Goal: Register for event/course

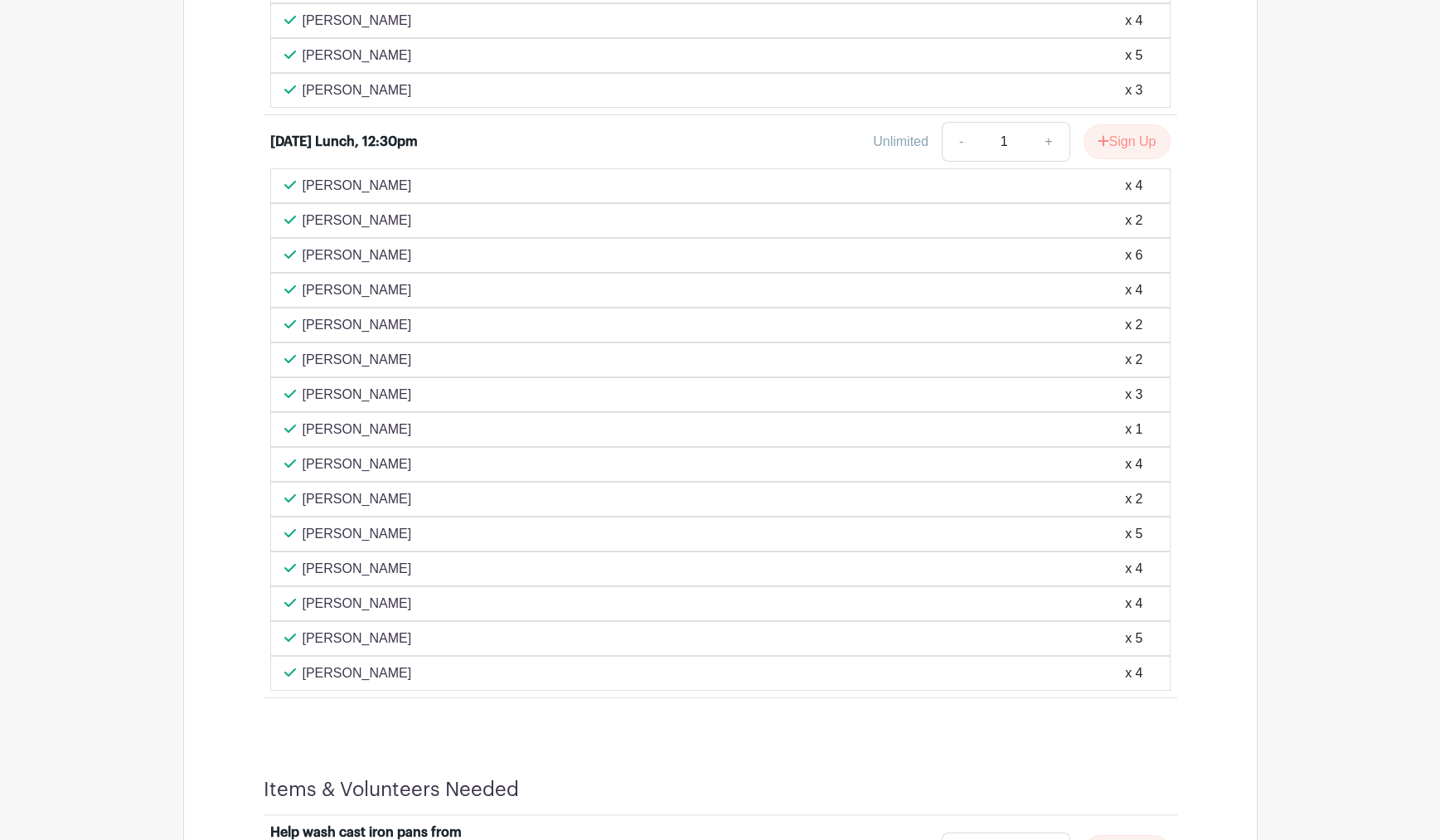
scroll to position [2142, 0]
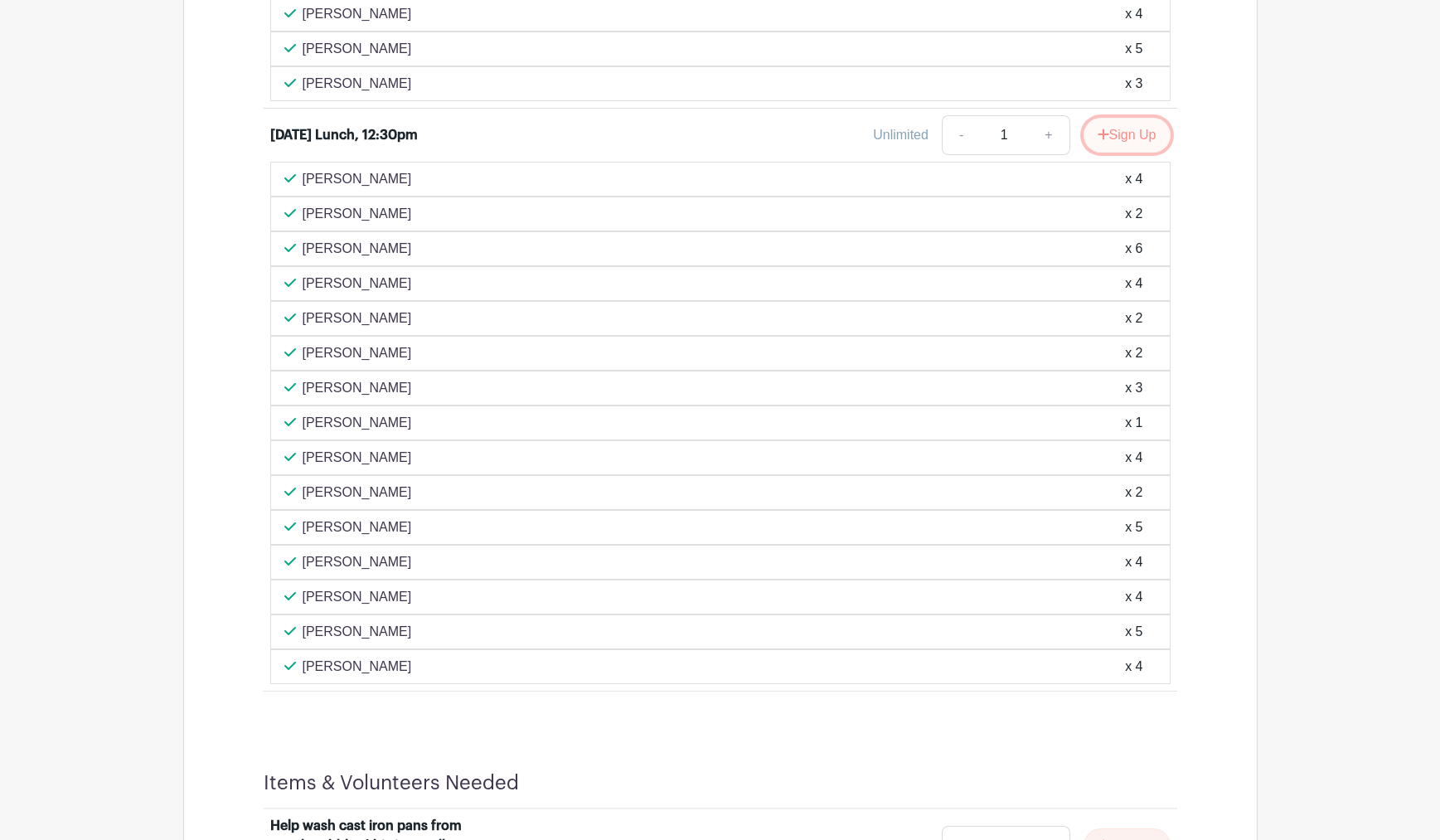
click at [1116, 152] on button "Sign Up" at bounding box center [1126, 134] width 87 height 35
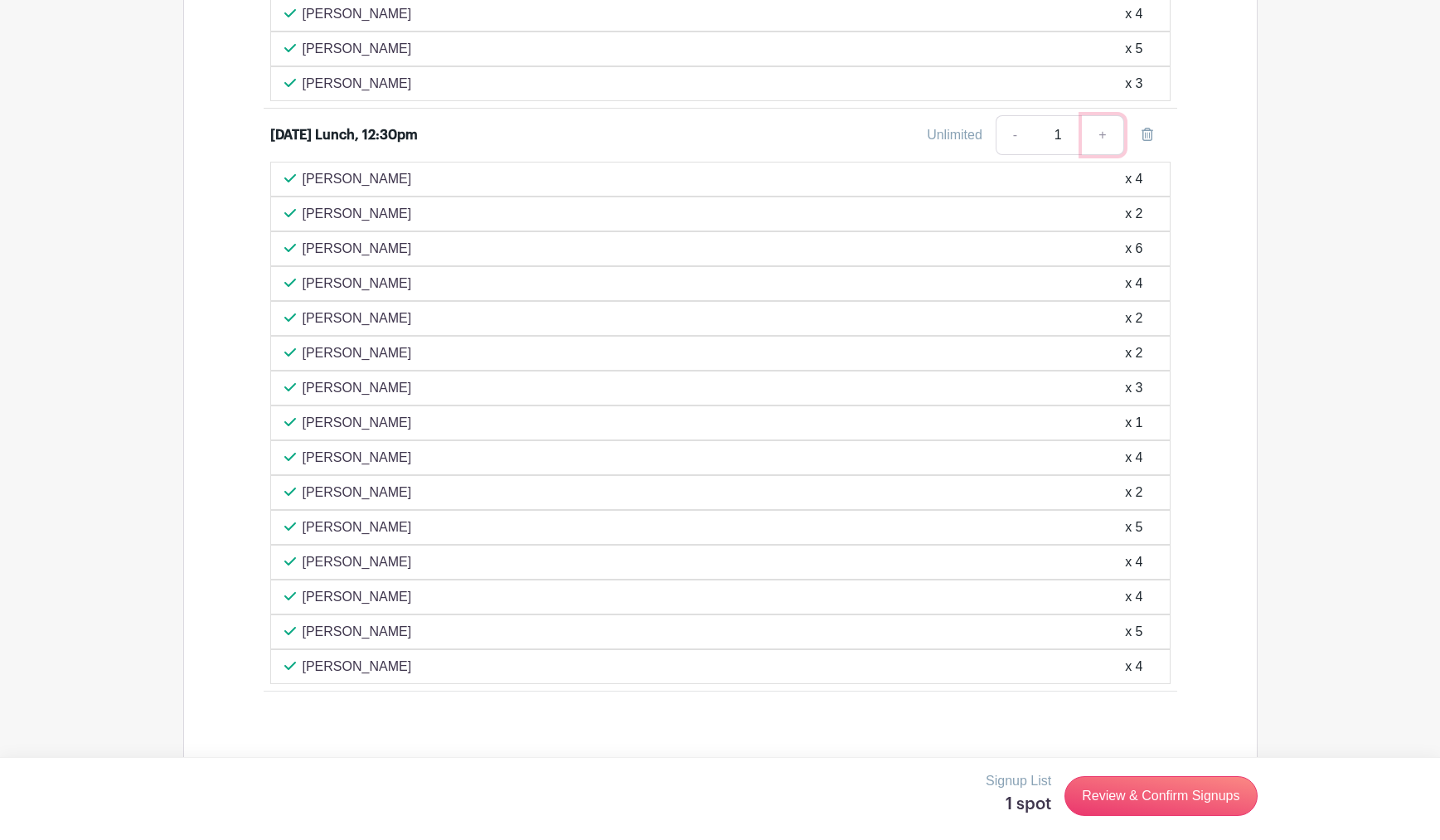
click at [1106, 155] on link "+" at bounding box center [1102, 134] width 41 height 40
type input "2"
click at [1106, 155] on link "+" at bounding box center [1102, 134] width 41 height 40
type input "3"
click at [1106, 155] on link "+" at bounding box center [1102, 134] width 41 height 40
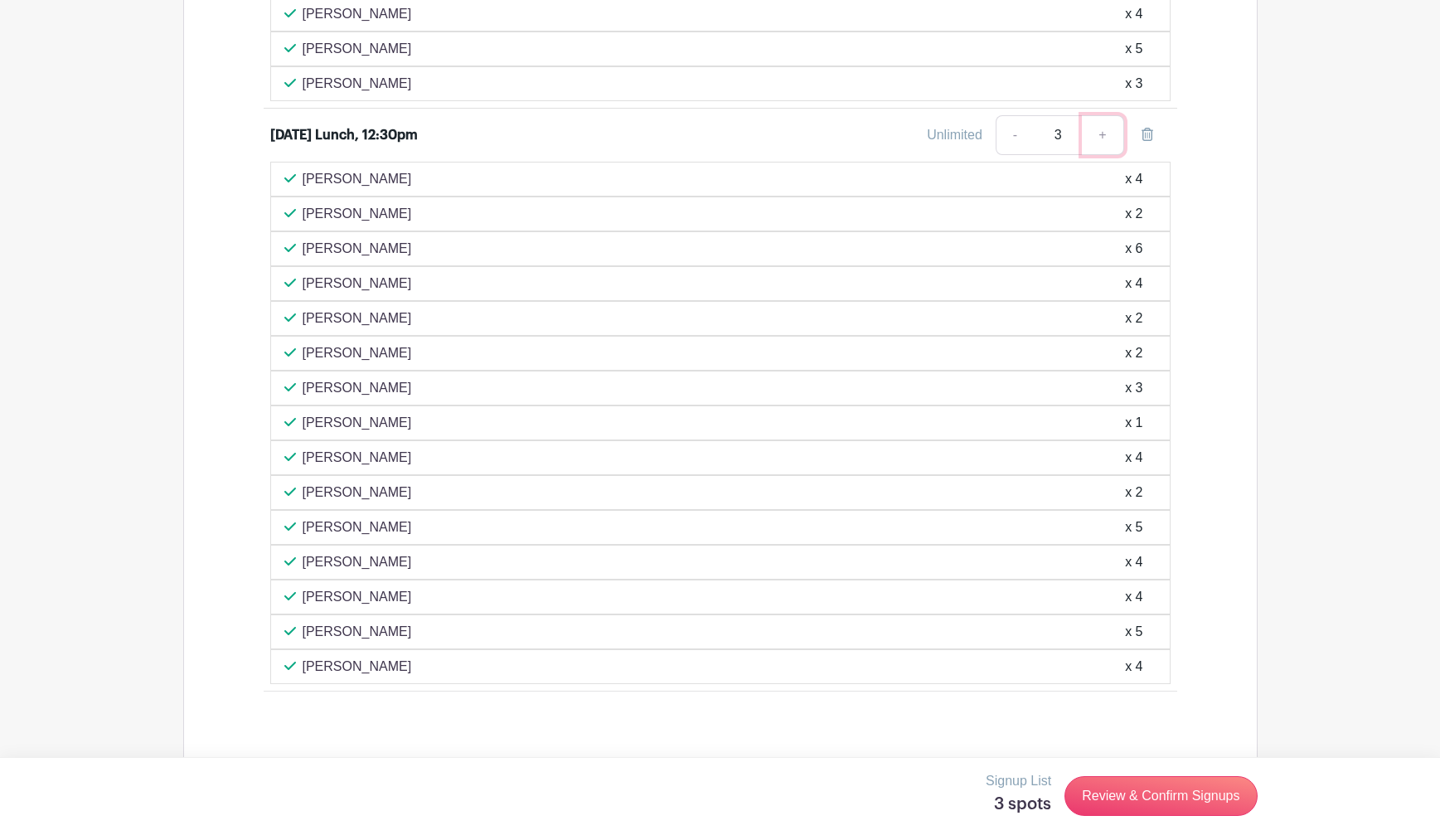
type input "4"
click at [1106, 155] on link "+" at bounding box center [1102, 134] width 41 height 40
type input "5"
click at [1188, 805] on link "Review & Confirm Signups" at bounding box center [1160, 795] width 192 height 40
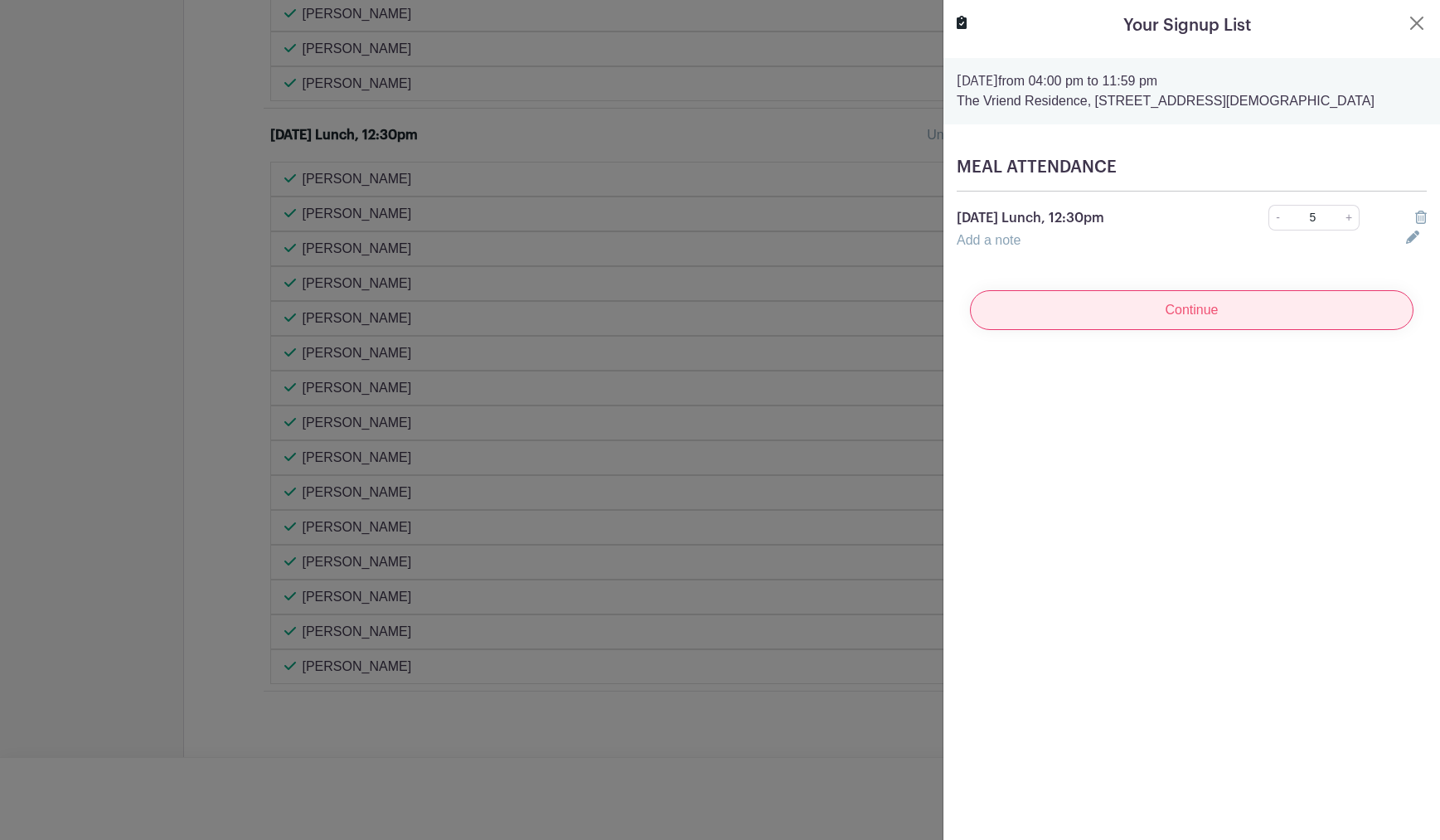
click at [1221, 315] on input "Continue" at bounding box center [1191, 310] width 443 height 40
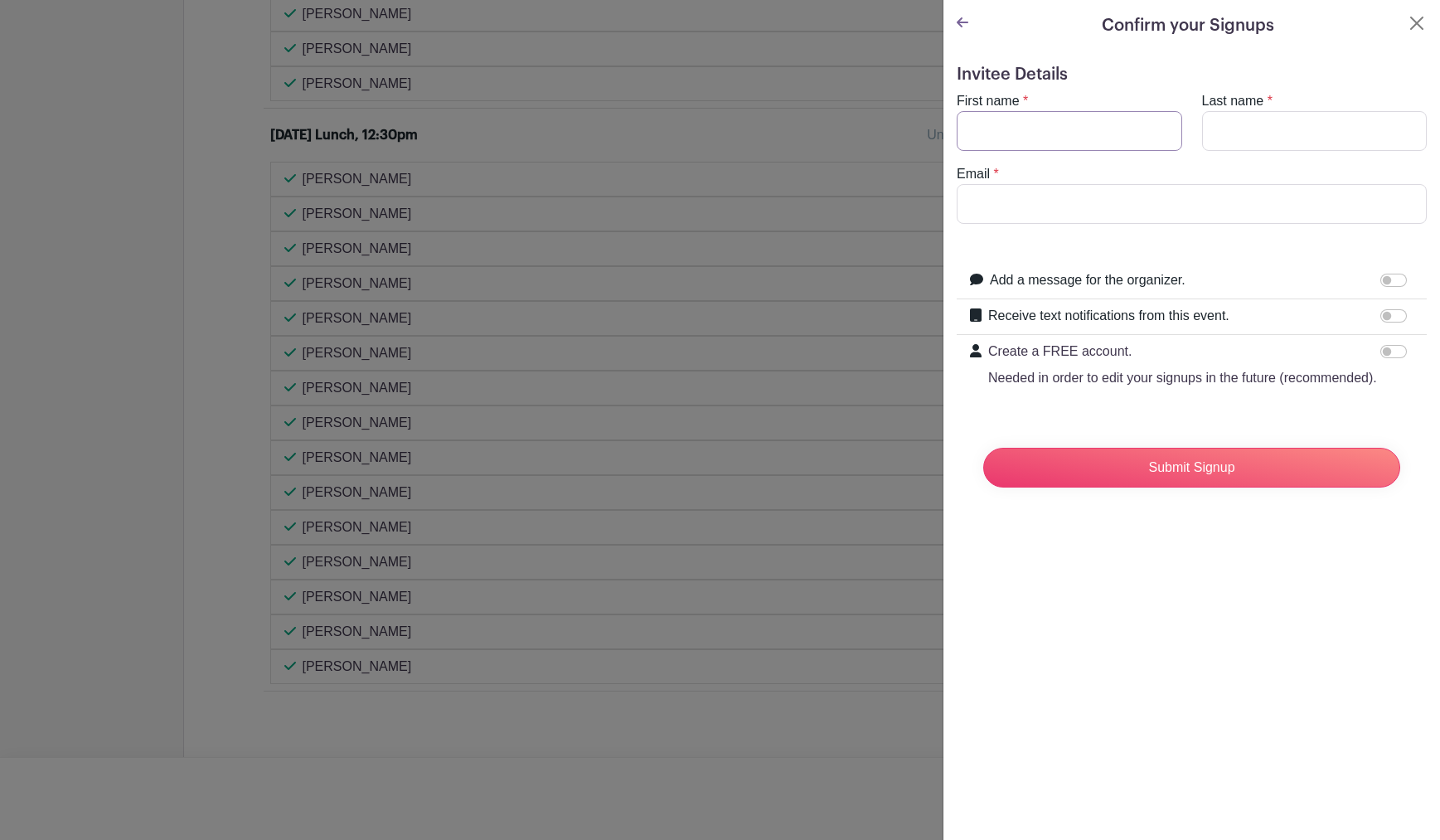
click at [1035, 122] on input "First name" at bounding box center [1070, 131] width 226 height 40
type input "[PERSON_NAME]"
type input "[EMAIL_ADDRESS][DOMAIN_NAME]"
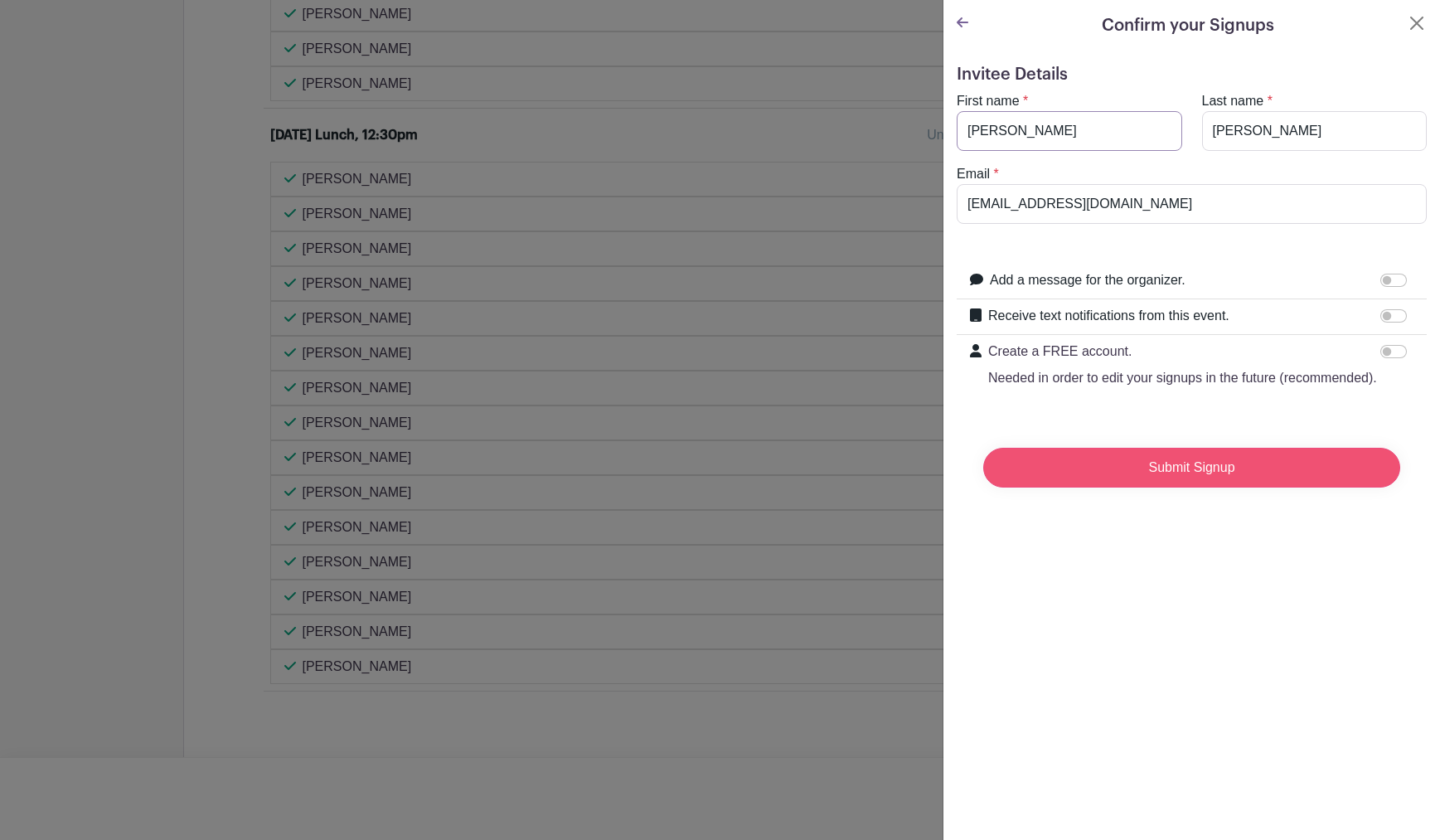
type input "[PERSON_NAME]"
click at [1152, 467] on input "Submit Signup" at bounding box center [1191, 468] width 417 height 40
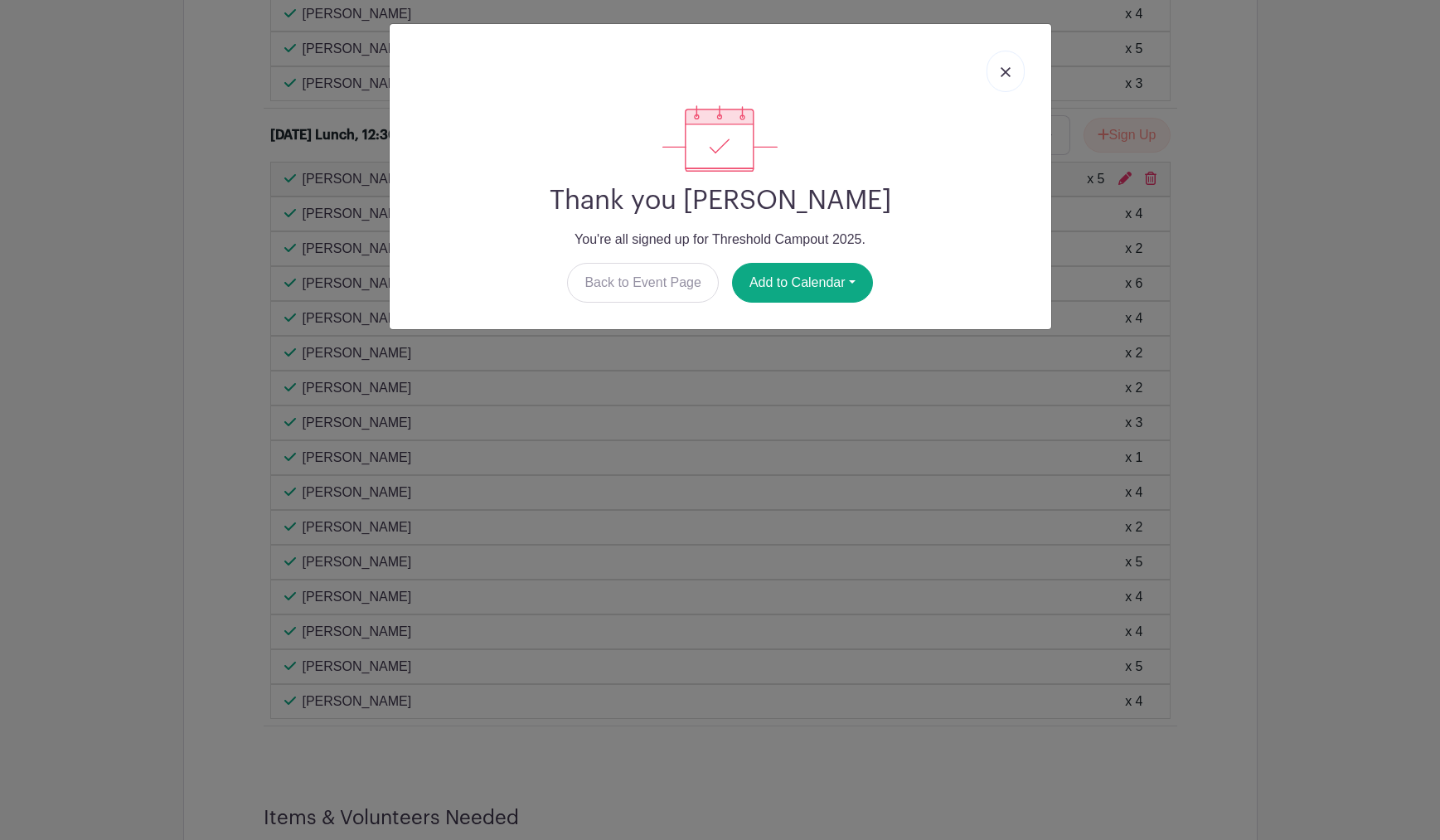
click at [998, 69] on link at bounding box center [1005, 71] width 38 height 41
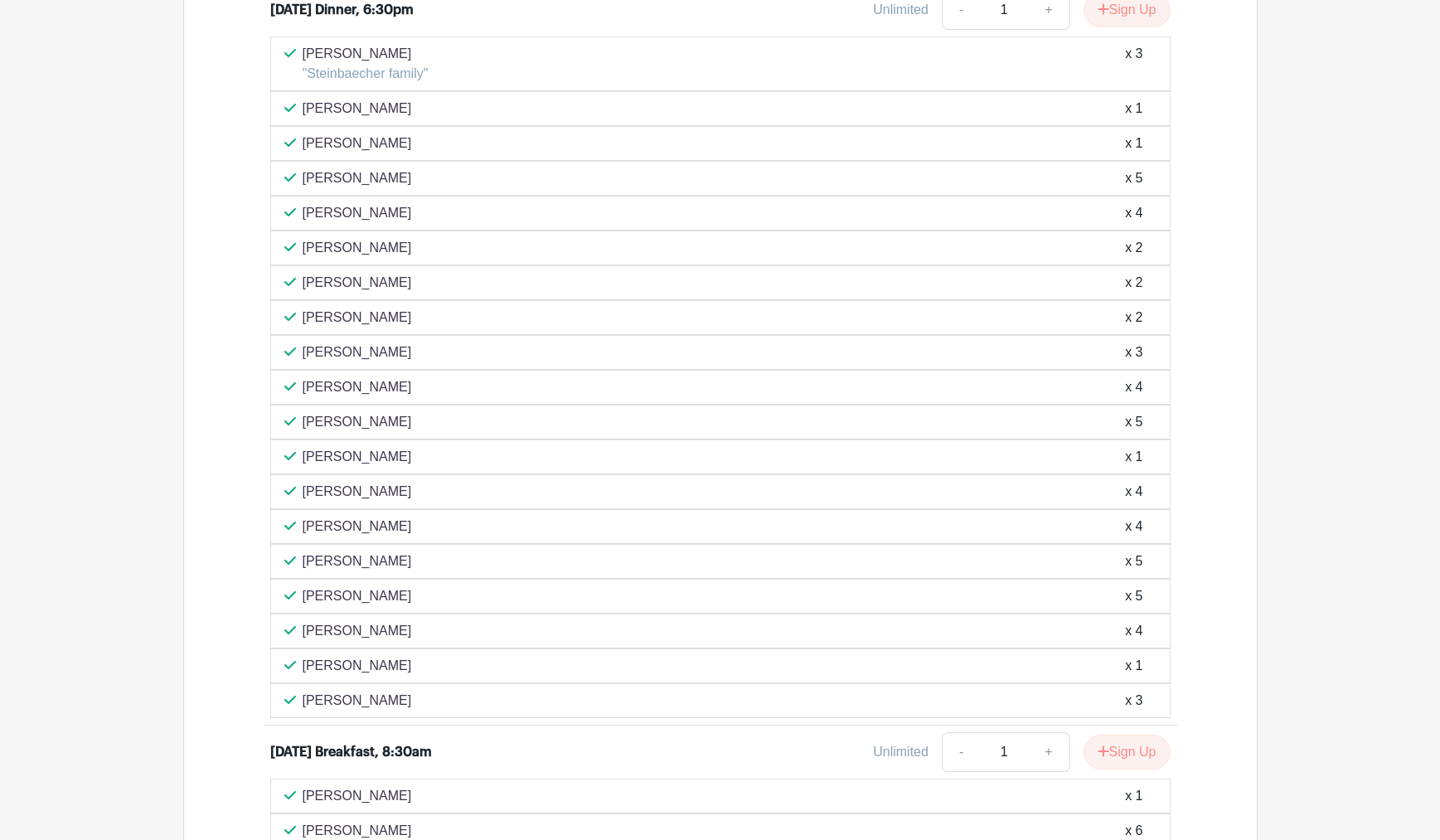
scroll to position [1063, 0]
